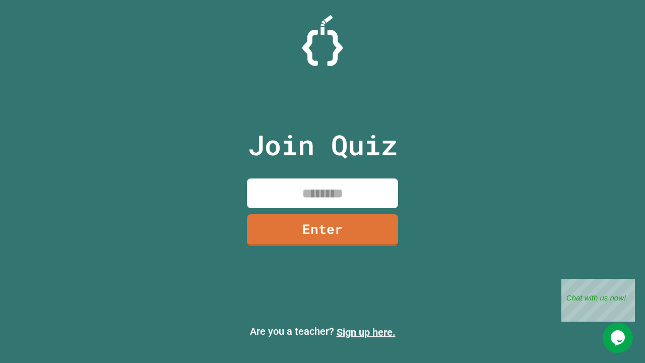
click at [366, 332] on link "Sign up here." at bounding box center [366, 332] width 59 height 12
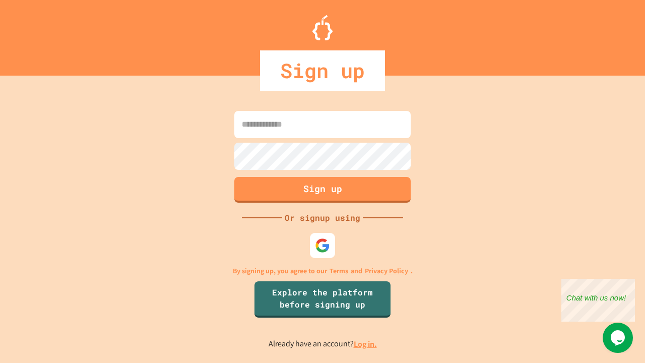
click at [366, 344] on link "Log in." at bounding box center [365, 344] width 23 height 11
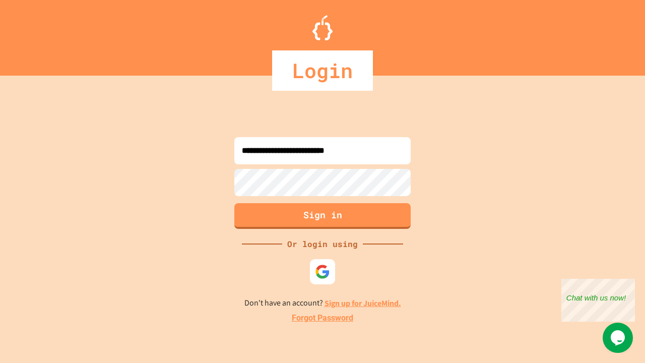
type input "**********"
